Goal: Use online tool/utility

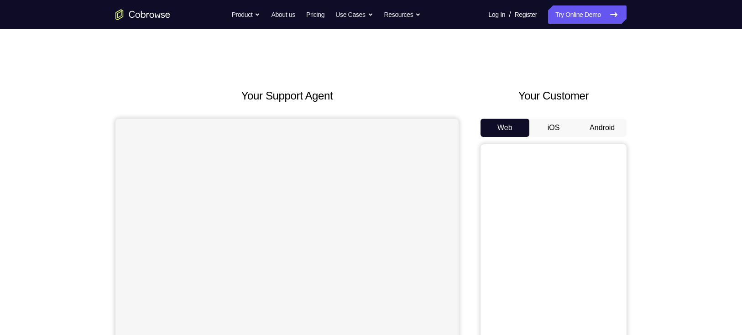
click at [603, 130] on button "Android" at bounding box center [602, 128] width 49 height 18
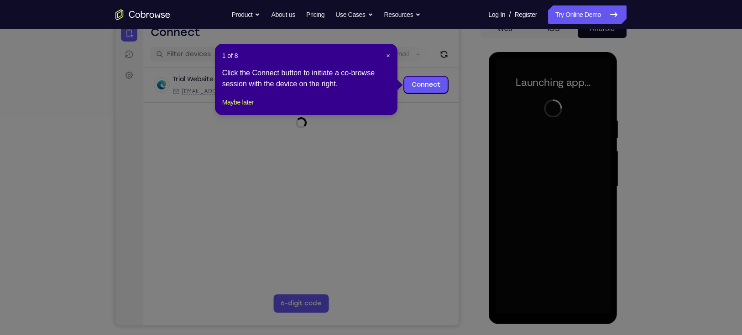
click at [385, 56] on header "1 of 8 ×" at bounding box center [306, 55] width 168 height 9
click at [389, 53] on span "×" at bounding box center [388, 55] width 4 height 7
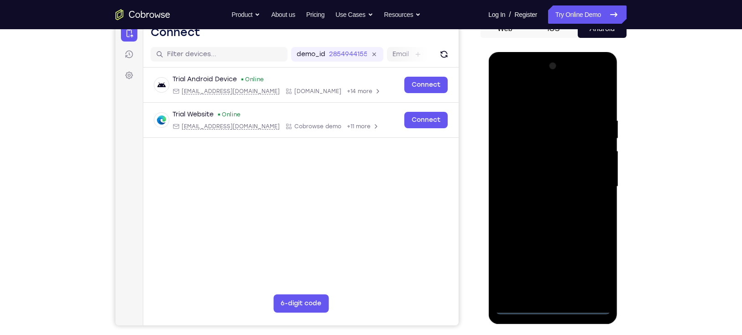
click at [554, 305] on div at bounding box center [552, 187] width 115 height 256
click at [590, 261] on div at bounding box center [552, 187] width 115 height 256
click at [548, 104] on div at bounding box center [552, 187] width 115 height 256
click at [588, 183] on div at bounding box center [552, 187] width 115 height 256
click at [542, 295] on div at bounding box center [552, 187] width 115 height 256
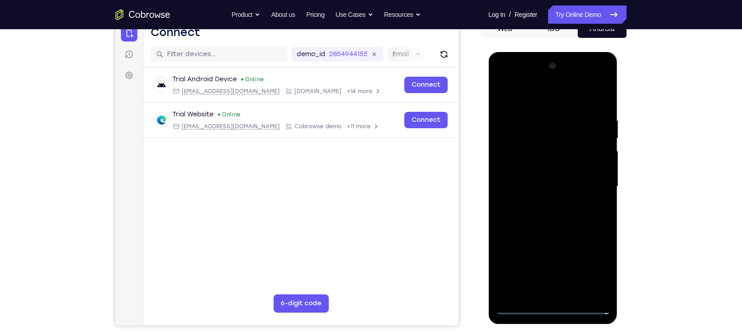
click at [529, 179] on div at bounding box center [552, 187] width 115 height 256
click at [535, 166] on div at bounding box center [552, 187] width 115 height 256
click at [552, 186] on div at bounding box center [552, 187] width 115 height 256
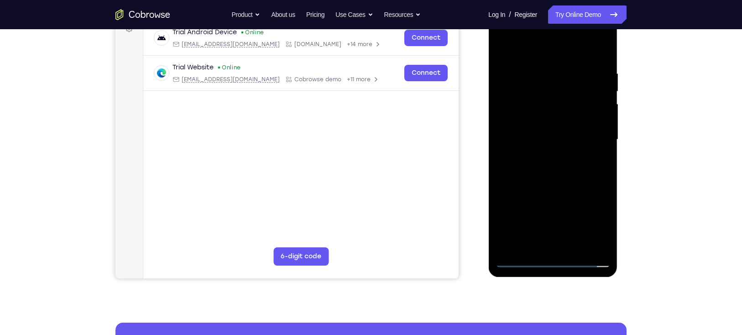
scroll to position [134, 0]
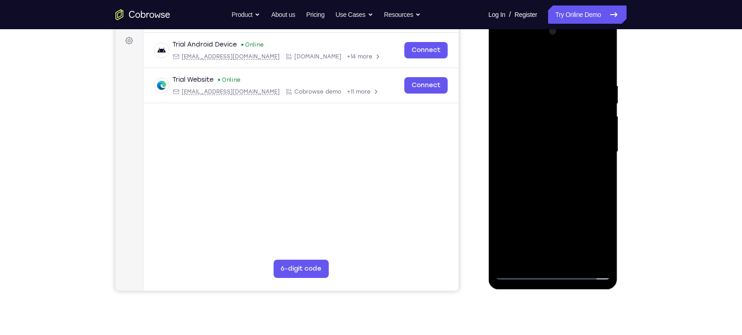
click at [556, 178] on div at bounding box center [552, 152] width 115 height 256
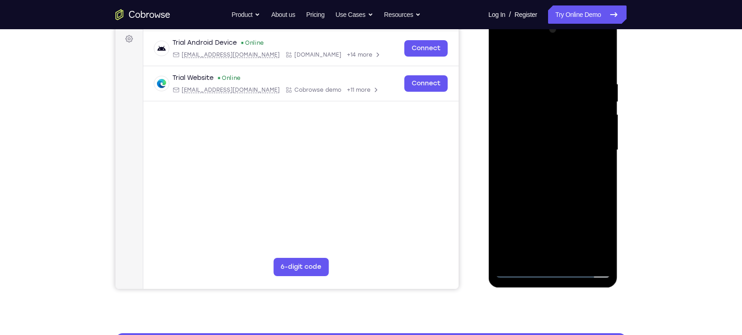
click at [553, 191] on div at bounding box center [552, 150] width 115 height 256
click at [570, 259] on div at bounding box center [552, 150] width 115 height 256
click at [560, 207] on div at bounding box center [552, 150] width 115 height 256
click at [519, 274] on div at bounding box center [552, 150] width 115 height 256
click at [576, 254] on div at bounding box center [552, 150] width 115 height 256
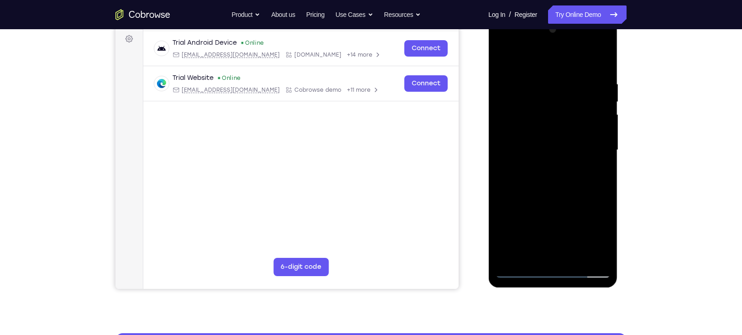
drag, startPoint x: 589, startPoint y: 99, endPoint x: 488, endPoint y: 101, distance: 101.8
click at [489, 101] on html "Online web based iOS Simulators and Android Emulators. Run iPhone, iPad, Mobile…" at bounding box center [554, 153] width 130 height 274
drag, startPoint x: 573, startPoint y: 100, endPoint x: 467, endPoint y: 103, distance: 105.5
click at [489, 103] on html "Online web based iOS Simulators and Android Emulators. Run iPhone, iPad, Mobile…" at bounding box center [554, 153] width 130 height 274
click at [519, 274] on div at bounding box center [552, 150] width 115 height 256
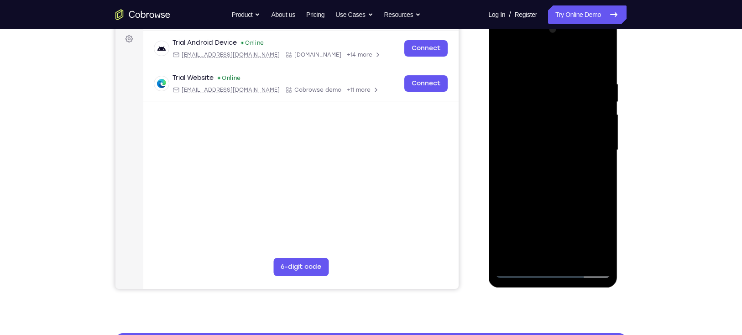
click at [603, 56] on div at bounding box center [552, 150] width 115 height 256
click at [593, 260] on div at bounding box center [552, 150] width 115 height 256
click at [591, 218] on div at bounding box center [552, 150] width 115 height 256
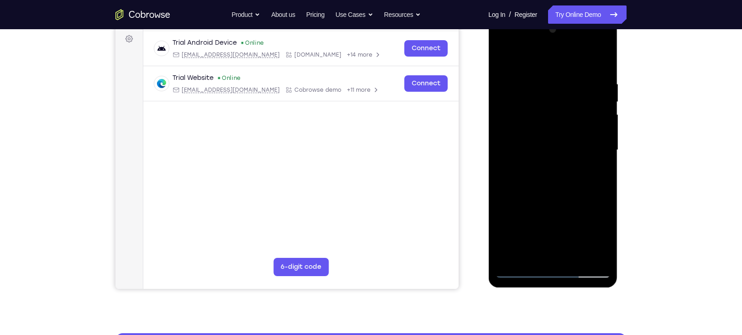
drag, startPoint x: 517, startPoint y: 203, endPoint x: 530, endPoint y: 106, distance: 98.0
click at [530, 106] on div at bounding box center [552, 150] width 115 height 256
click at [512, 257] on div at bounding box center [552, 150] width 115 height 256
drag, startPoint x: 549, startPoint y: 237, endPoint x: 549, endPoint y: 209, distance: 28.8
click at [549, 209] on div at bounding box center [552, 150] width 115 height 256
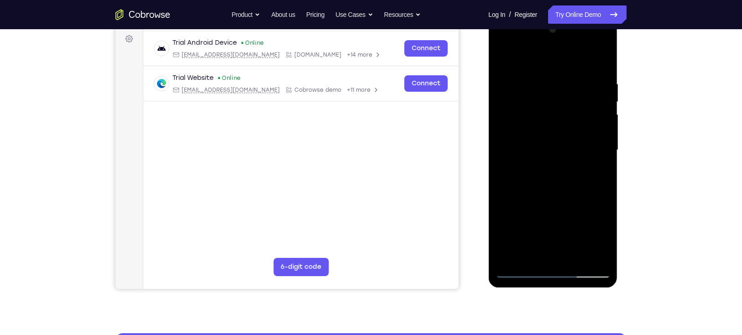
drag, startPoint x: 549, startPoint y: 209, endPoint x: 550, endPoint y: 164, distance: 44.8
click at [550, 164] on div at bounding box center [552, 150] width 115 height 256
